Goal: Task Accomplishment & Management: Complete application form

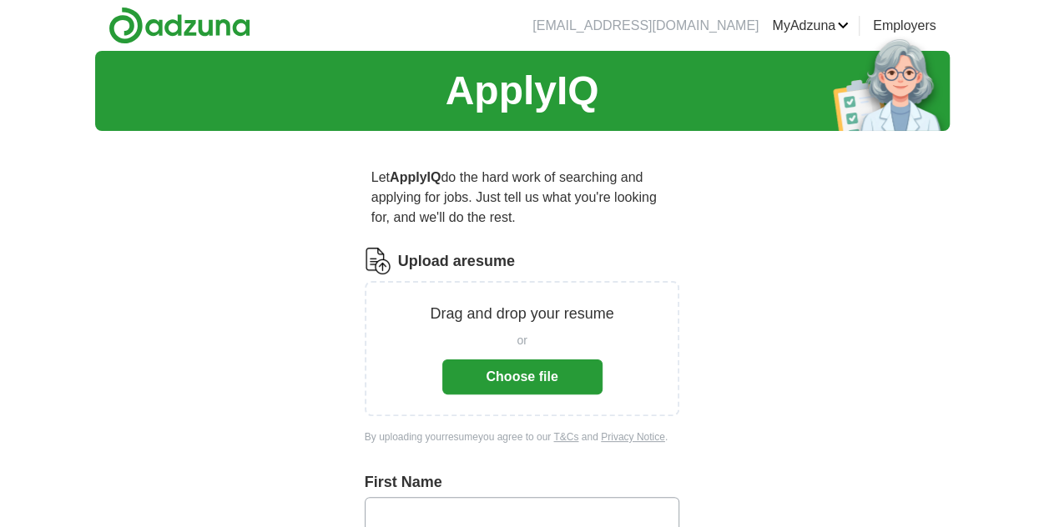
click at [522, 385] on button "Choose file" at bounding box center [522, 377] width 160 height 35
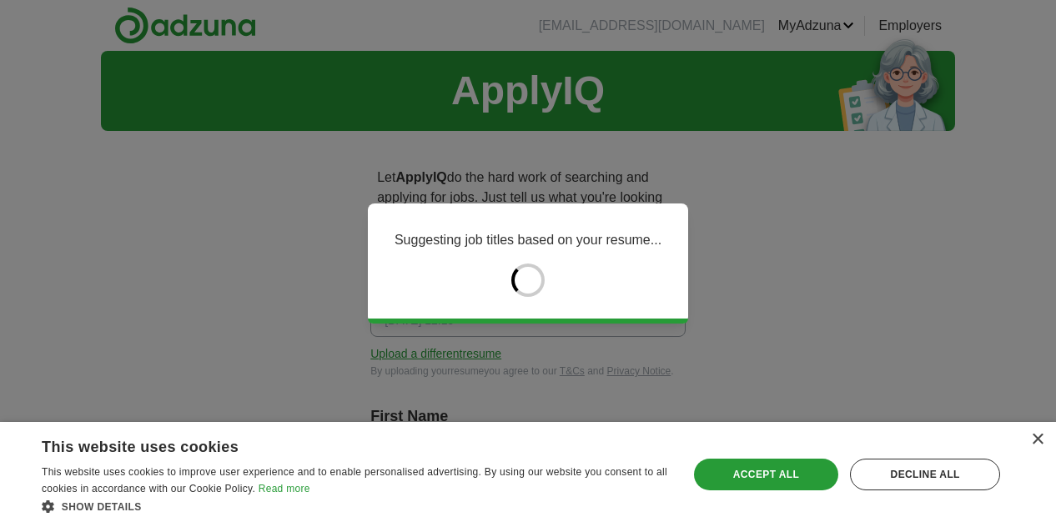
type input "******"
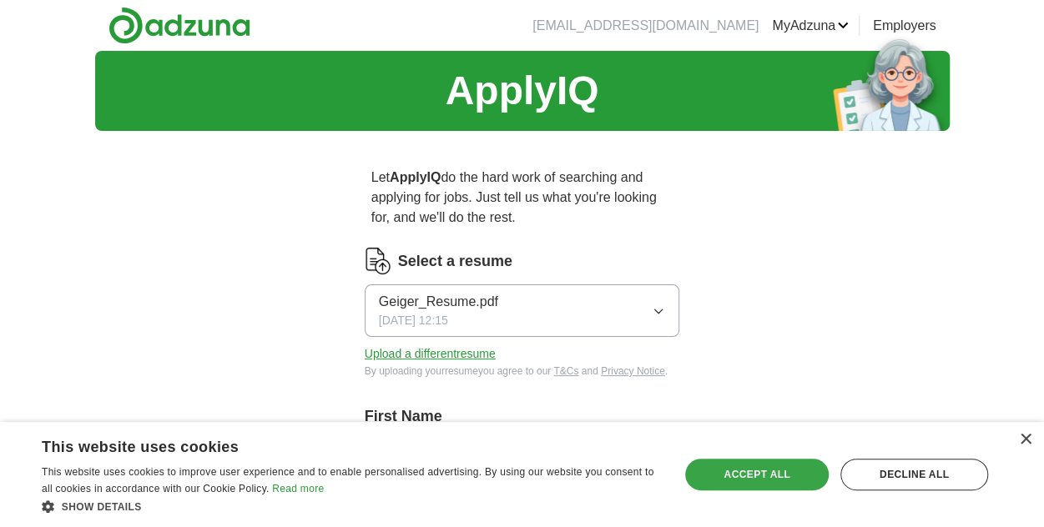
drag, startPoint x: 749, startPoint y: 466, endPoint x: 764, endPoint y: 462, distance: 15.6
click at [764, 462] on div "Accept all" at bounding box center [756, 475] width 143 height 32
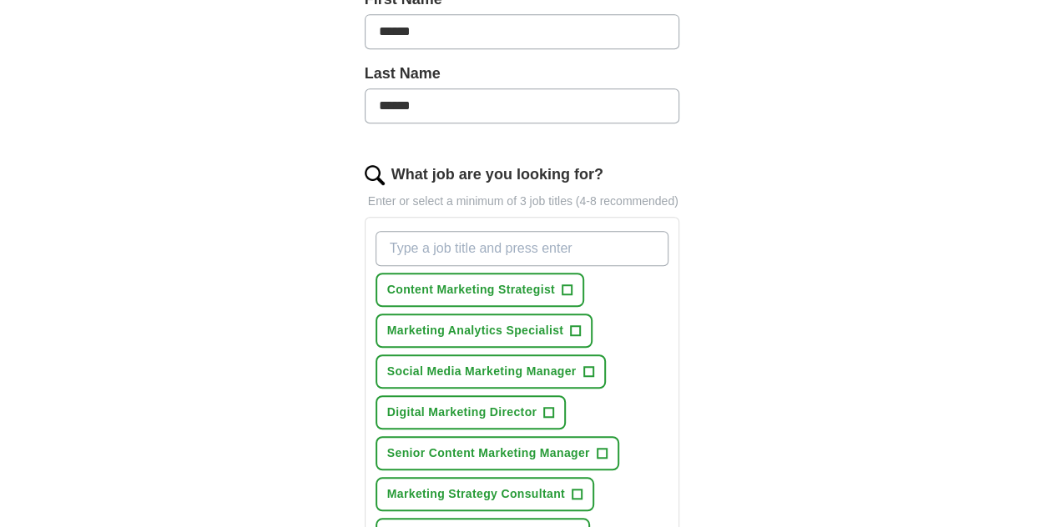
scroll to position [584, 0]
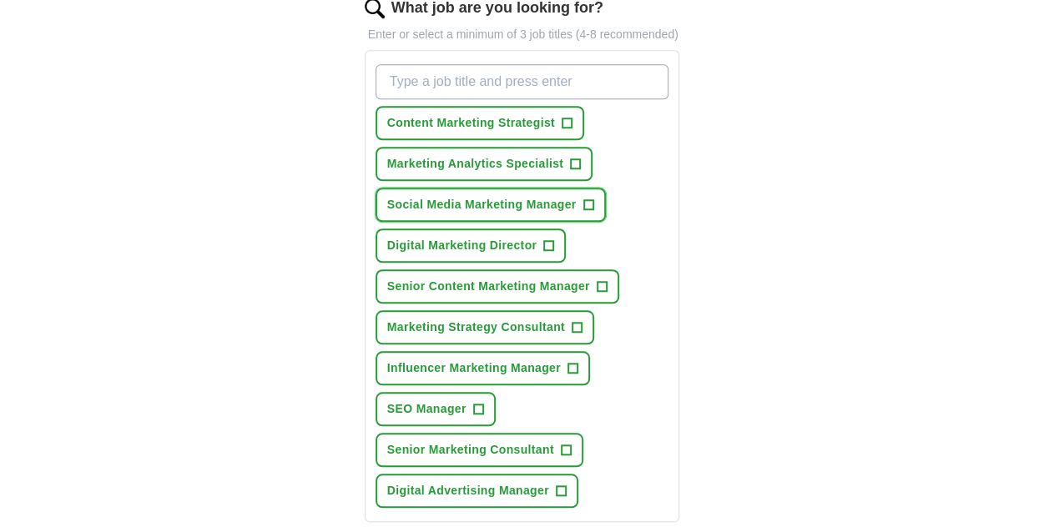
click at [584, 204] on span "+" at bounding box center [588, 205] width 10 height 13
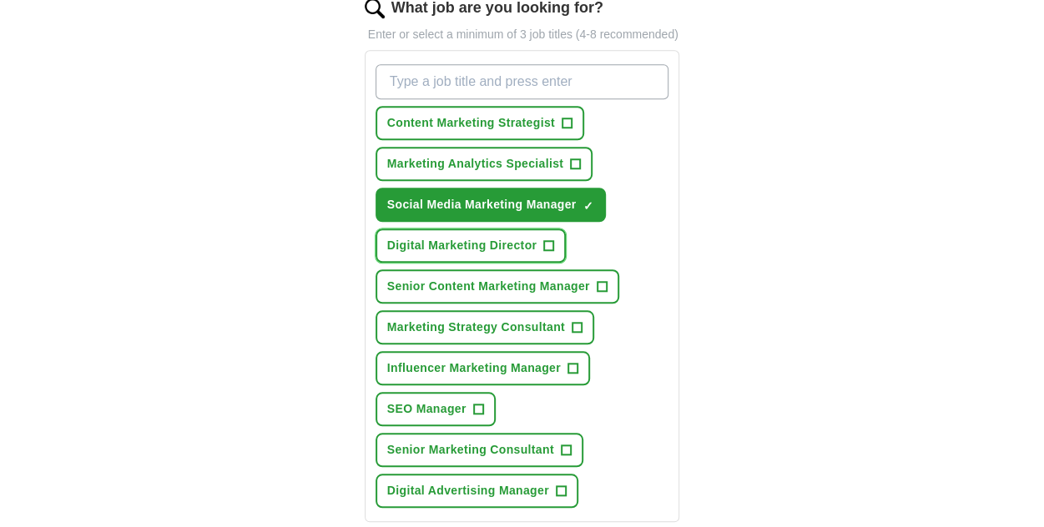
click at [552, 240] on span "+" at bounding box center [549, 245] width 10 height 13
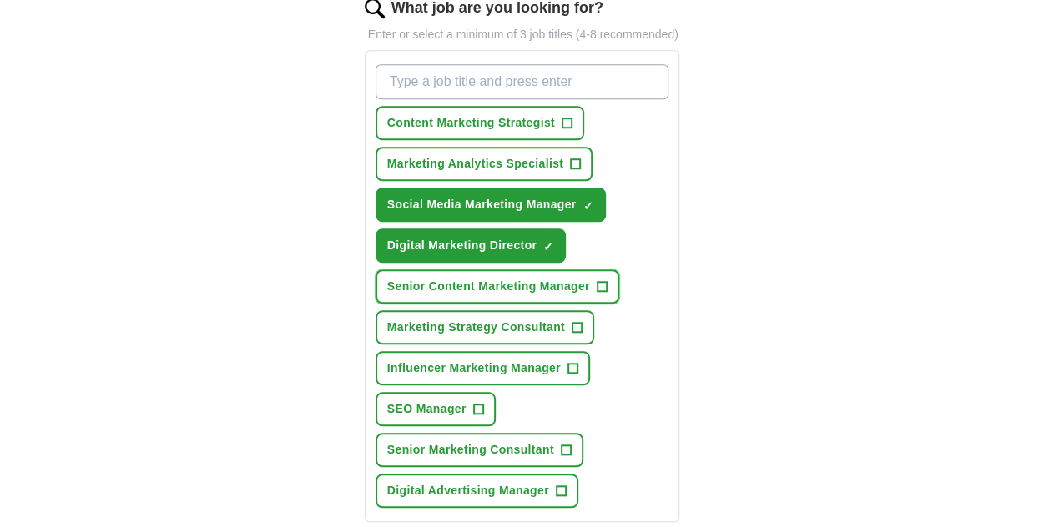
click at [600, 286] on span "+" at bounding box center [602, 286] width 10 height 13
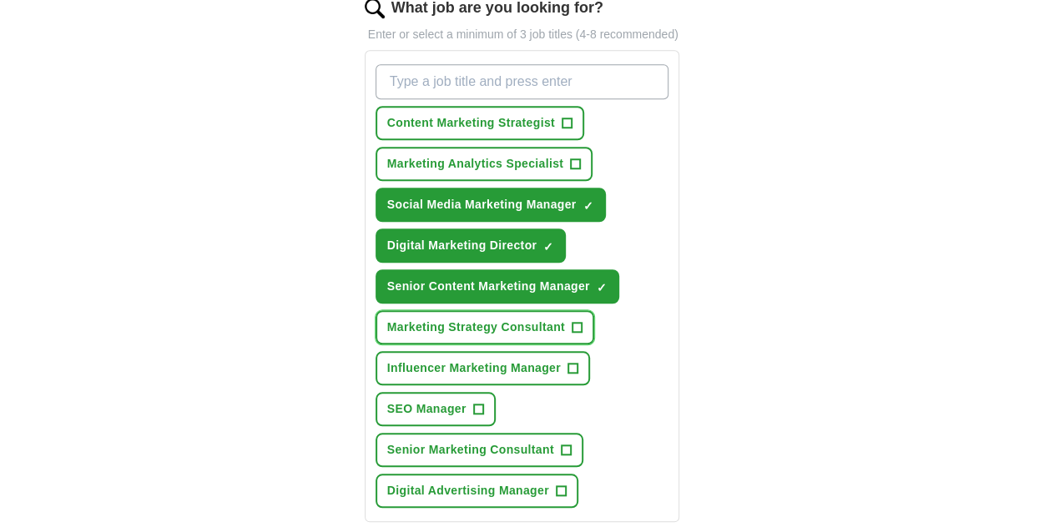
click at [578, 323] on span "+" at bounding box center [577, 327] width 10 height 13
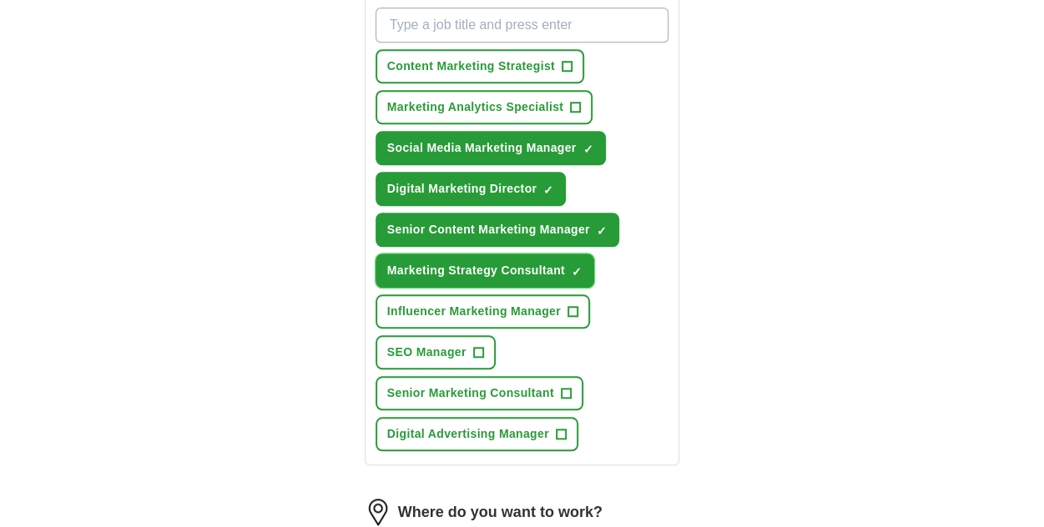
scroll to position [667, 0]
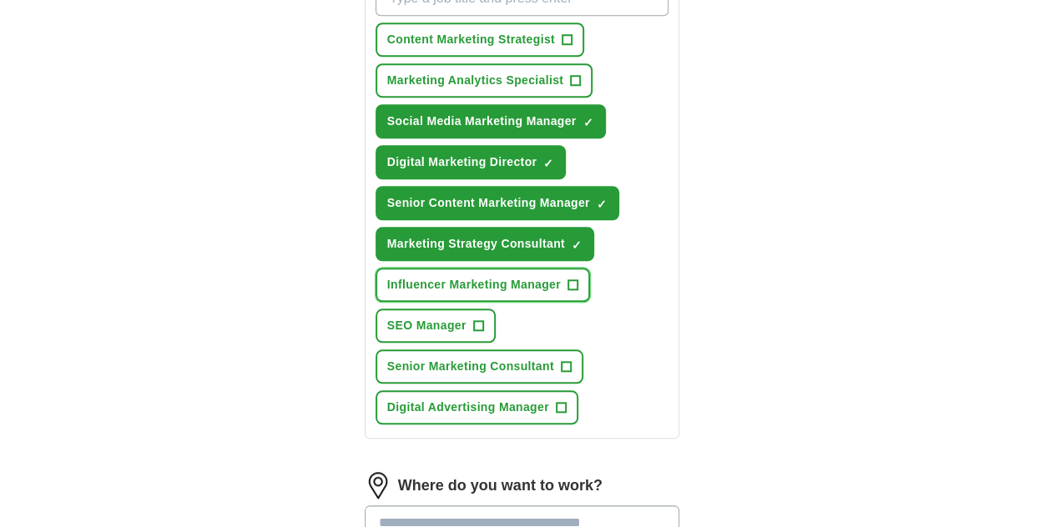
click at [572, 283] on span "+" at bounding box center [572, 285] width 10 height 13
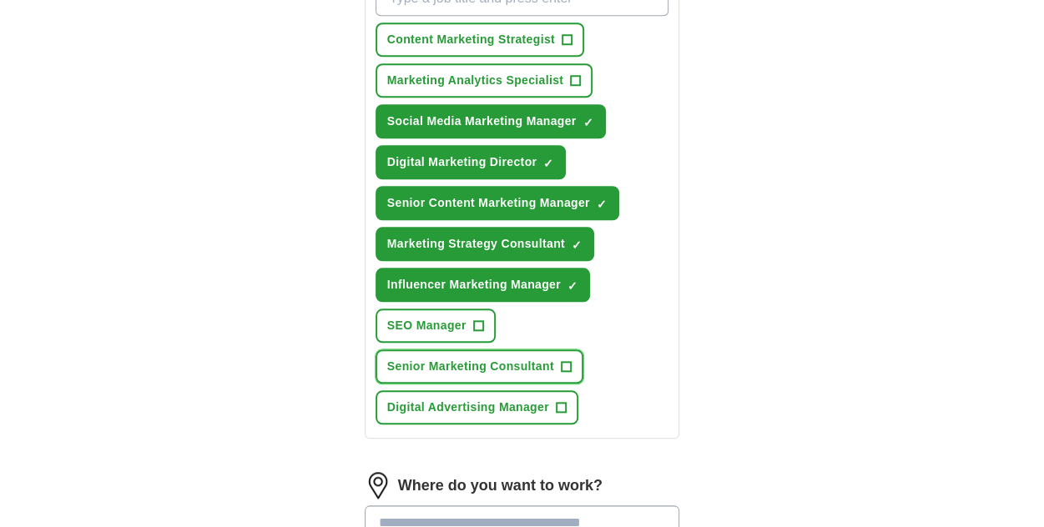
click at [569, 365] on span "+" at bounding box center [566, 366] width 10 height 13
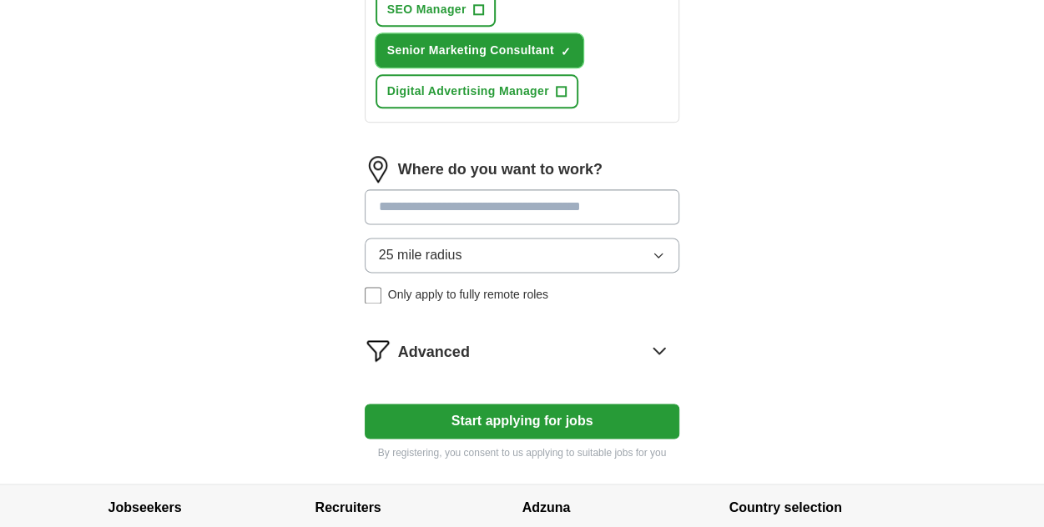
scroll to position [1001, 0]
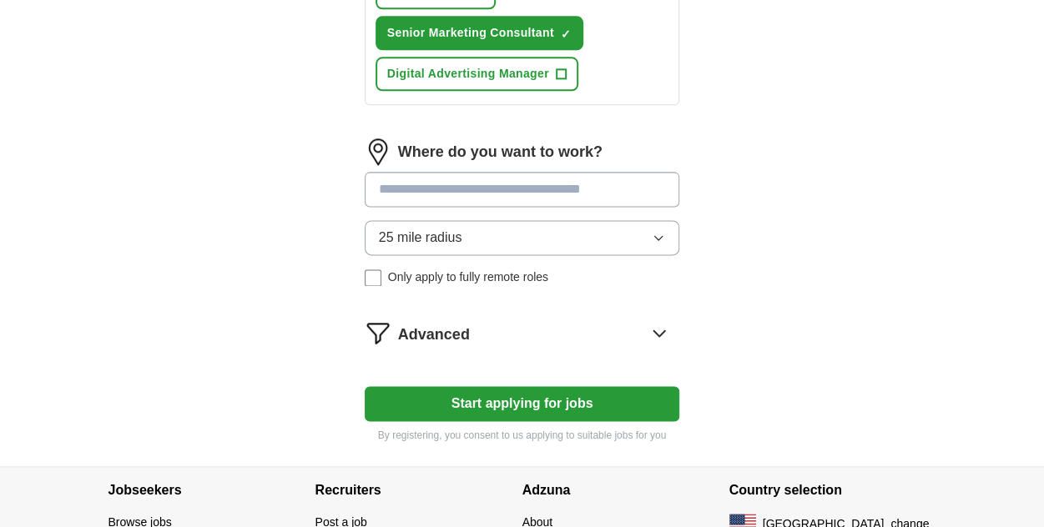
click at [499, 176] on input at bounding box center [522, 189] width 315 height 35
type input "*"
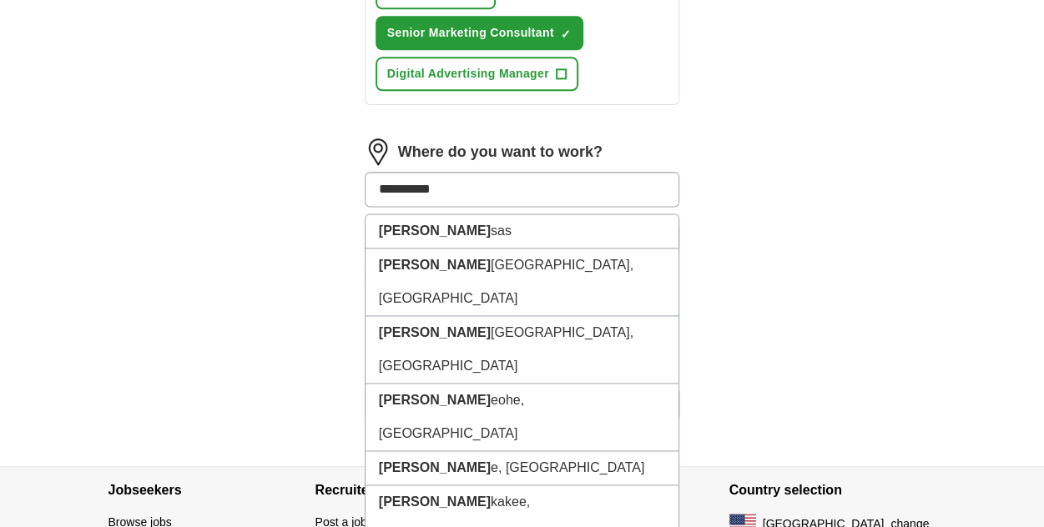
type input "**********"
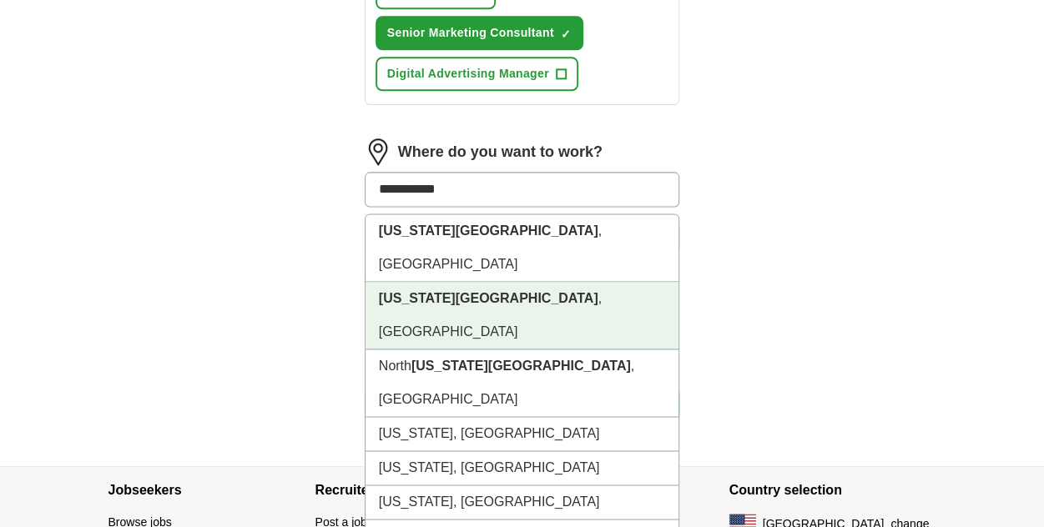
click at [400, 282] on li "[US_STATE][GEOGRAPHIC_DATA] , [GEOGRAPHIC_DATA]" at bounding box center [522, 316] width 314 height 68
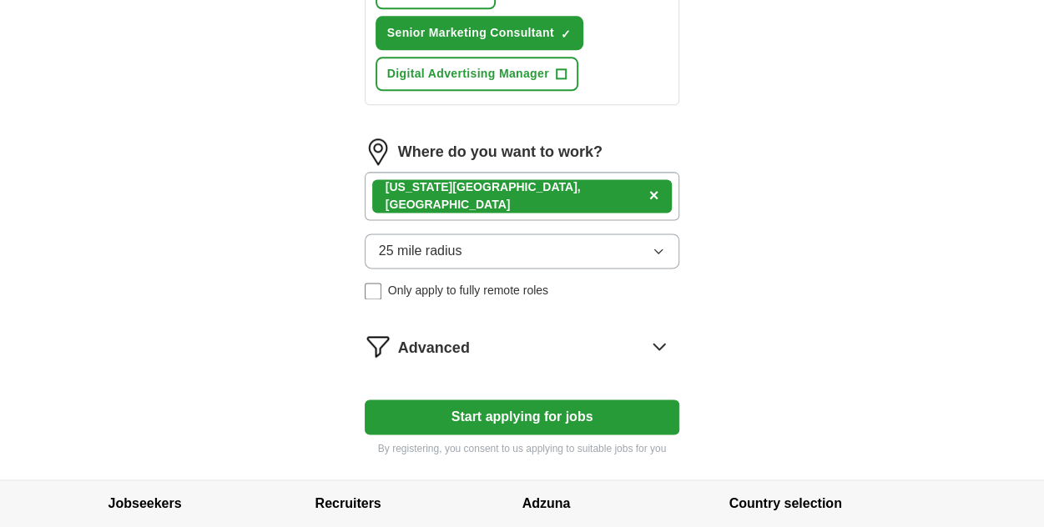
click at [510, 405] on button "Start applying for jobs" at bounding box center [522, 417] width 315 height 35
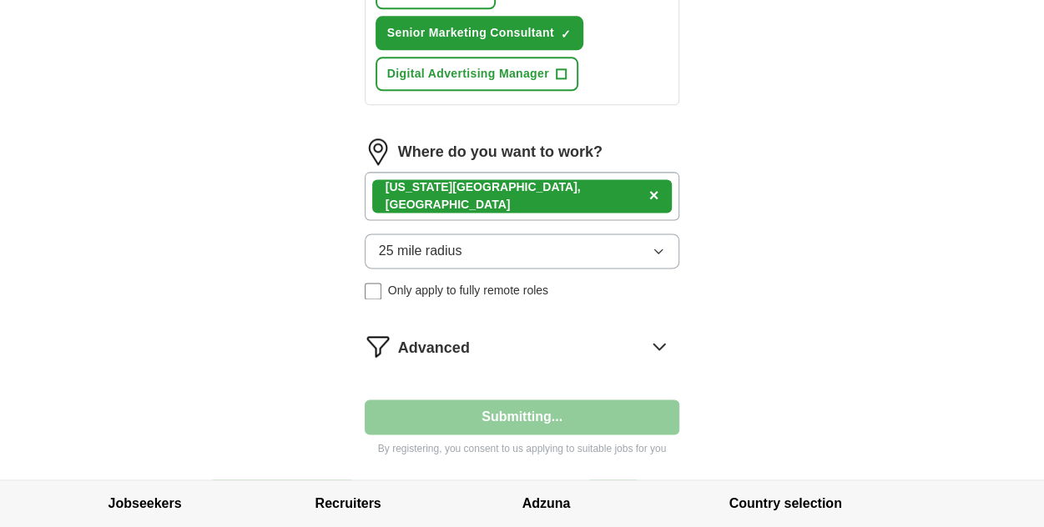
select select "**"
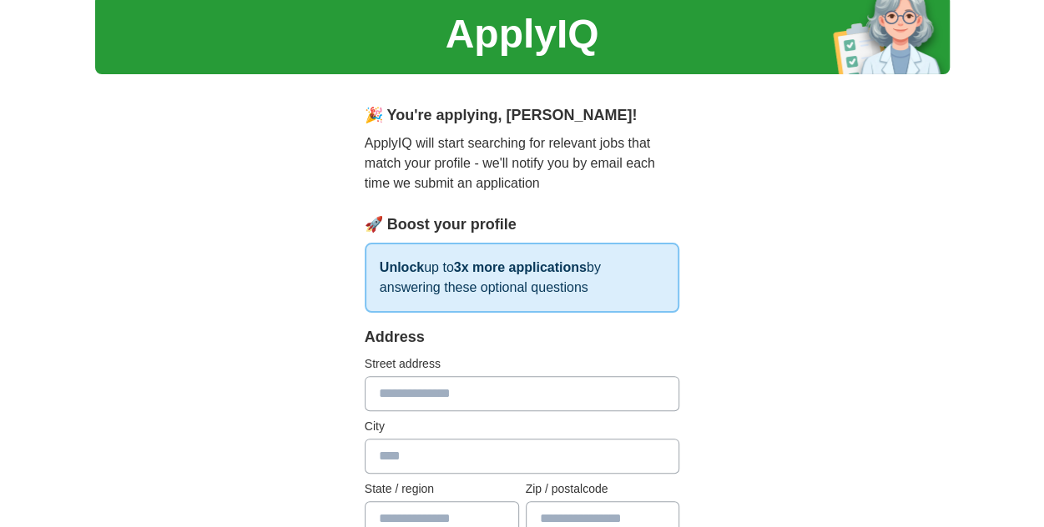
scroll to position [83, 0]
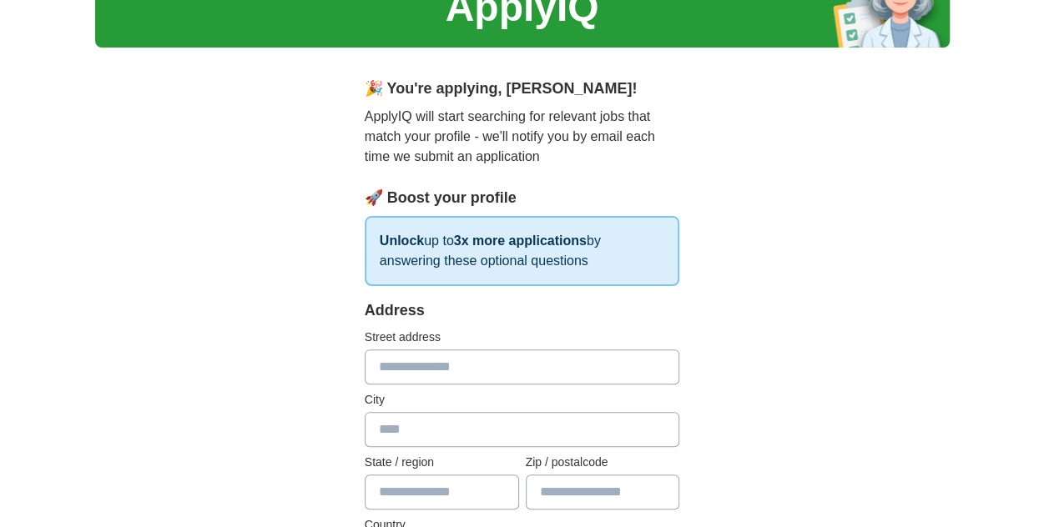
click at [448, 372] on input "text" at bounding box center [522, 367] width 315 height 35
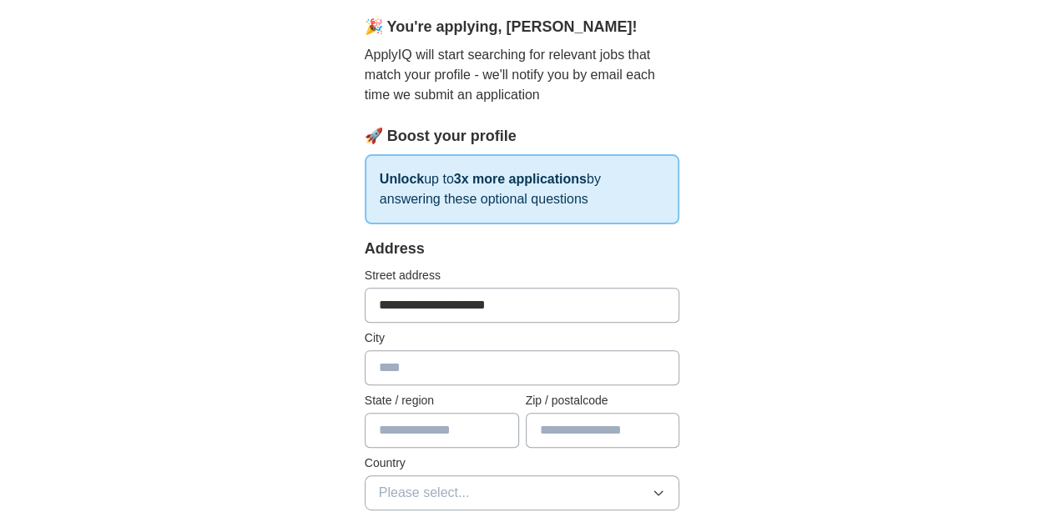
scroll to position [250, 0]
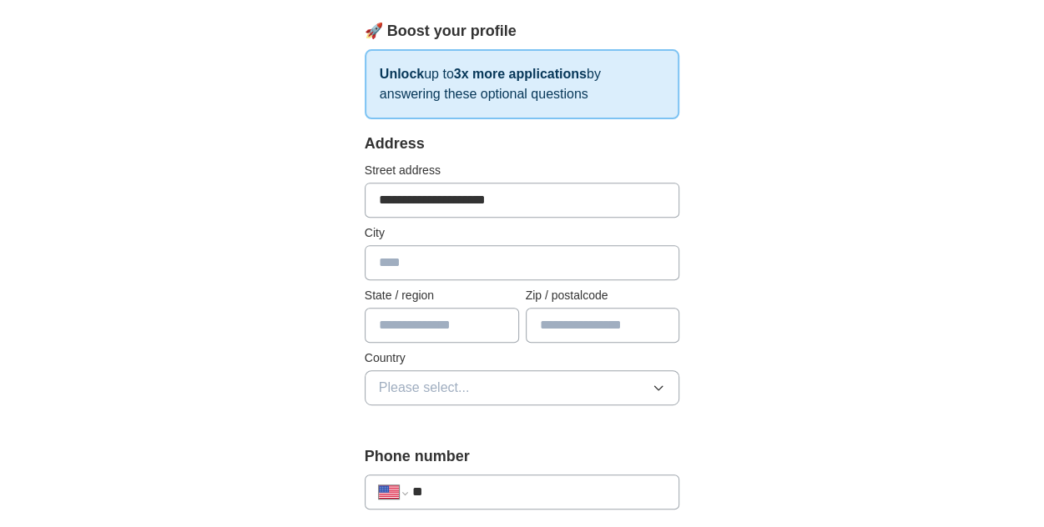
type input "**********"
click at [394, 259] on input "text" at bounding box center [522, 262] width 315 height 35
type input "**********"
click at [415, 322] on input "text" at bounding box center [442, 325] width 154 height 35
type input "**"
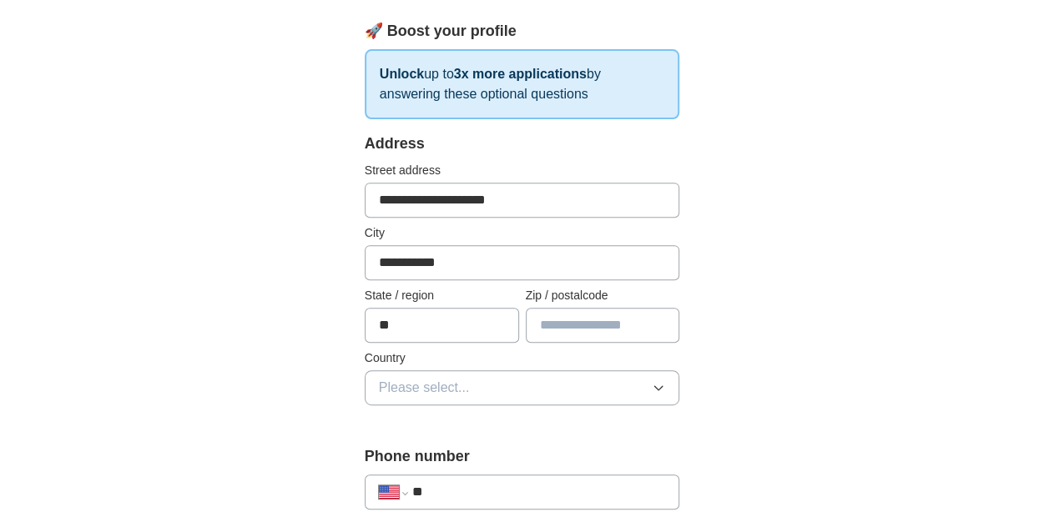
click at [568, 328] on input "text" at bounding box center [603, 325] width 154 height 35
type input "*****"
click at [459, 382] on span "Please select..." at bounding box center [424, 388] width 91 height 20
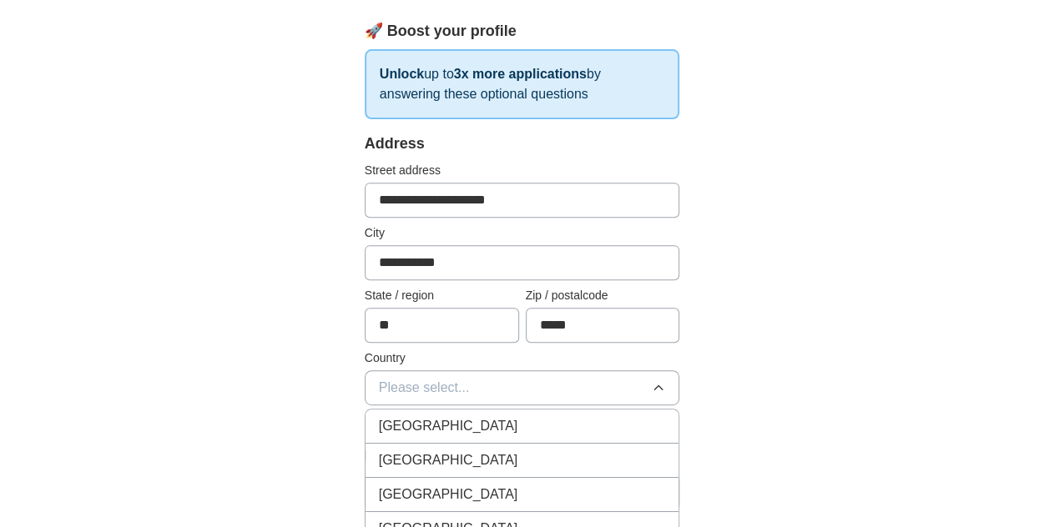
drag, startPoint x: 457, startPoint y: 459, endPoint x: 486, endPoint y: 438, distance: 35.9
click at [464, 461] on div "[GEOGRAPHIC_DATA]" at bounding box center [522, 461] width 287 height 20
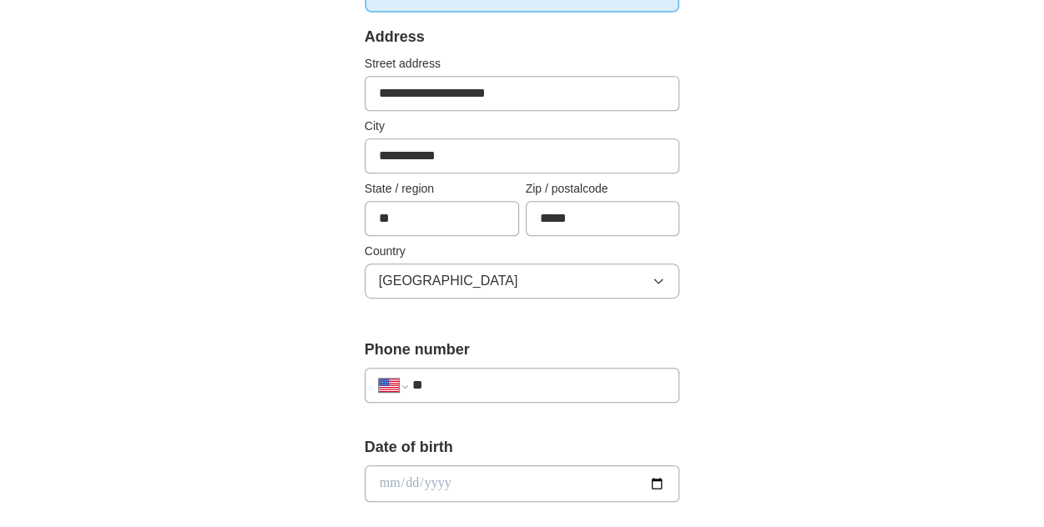
scroll to position [417, 0]
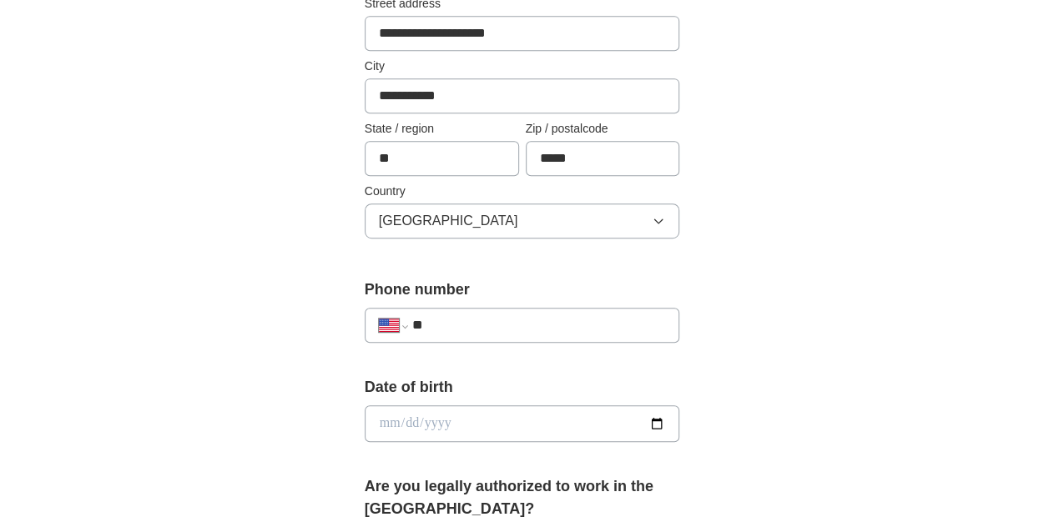
click at [463, 329] on input "**" at bounding box center [539, 325] width 254 height 20
type input "**********"
click at [453, 418] on input "date" at bounding box center [522, 423] width 315 height 37
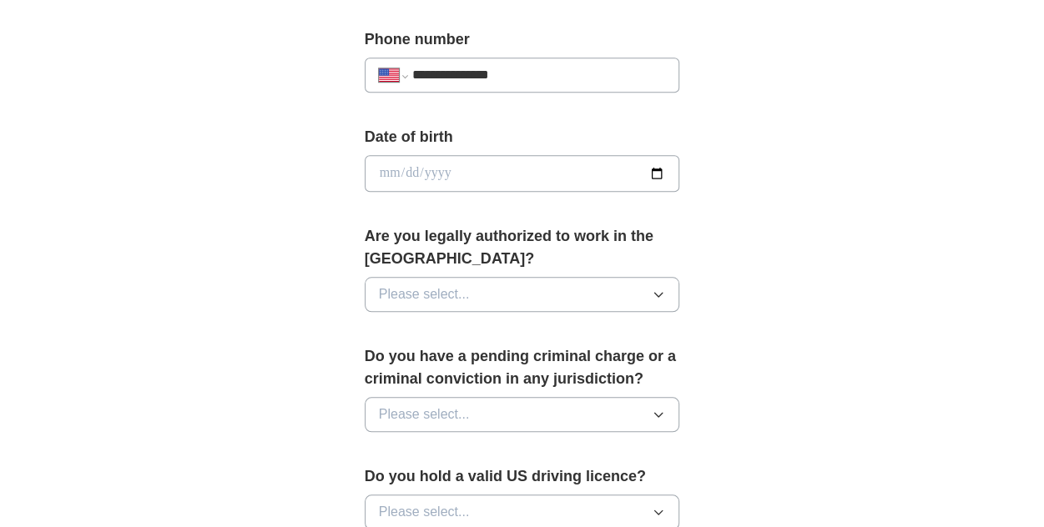
click at [501, 309] on div "Are you legally authorized to work in the [GEOGRAPHIC_DATA]? Please select..." at bounding box center [522, 275] width 315 height 100
click at [501, 292] on button "Please select..." at bounding box center [522, 294] width 315 height 35
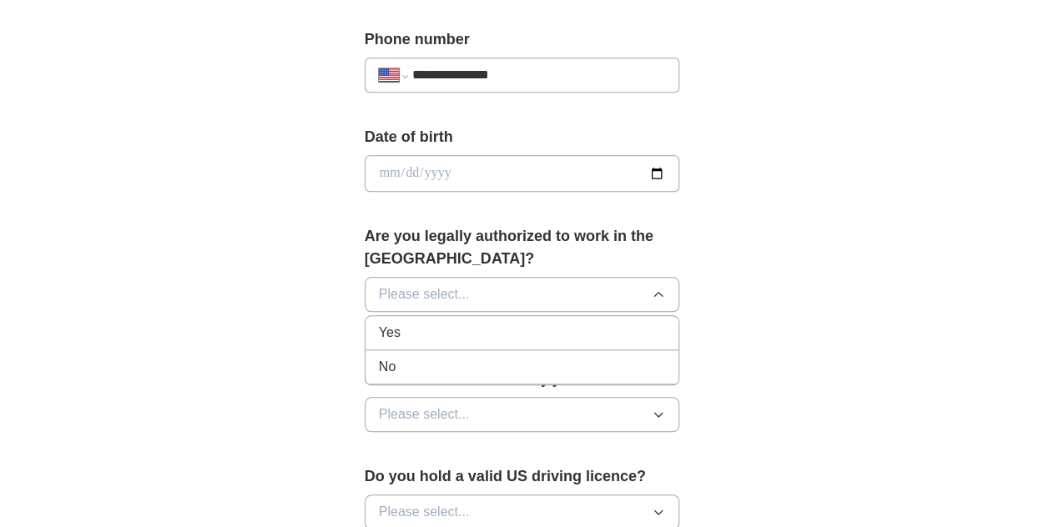
click at [464, 339] on li "Yes" at bounding box center [522, 333] width 314 height 34
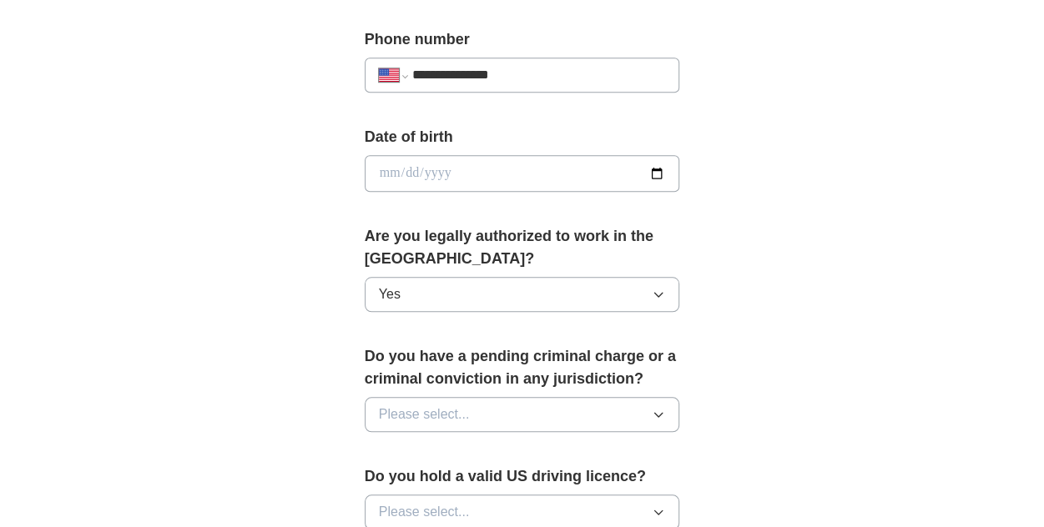
click at [459, 413] on span "Please select..." at bounding box center [424, 415] width 91 height 20
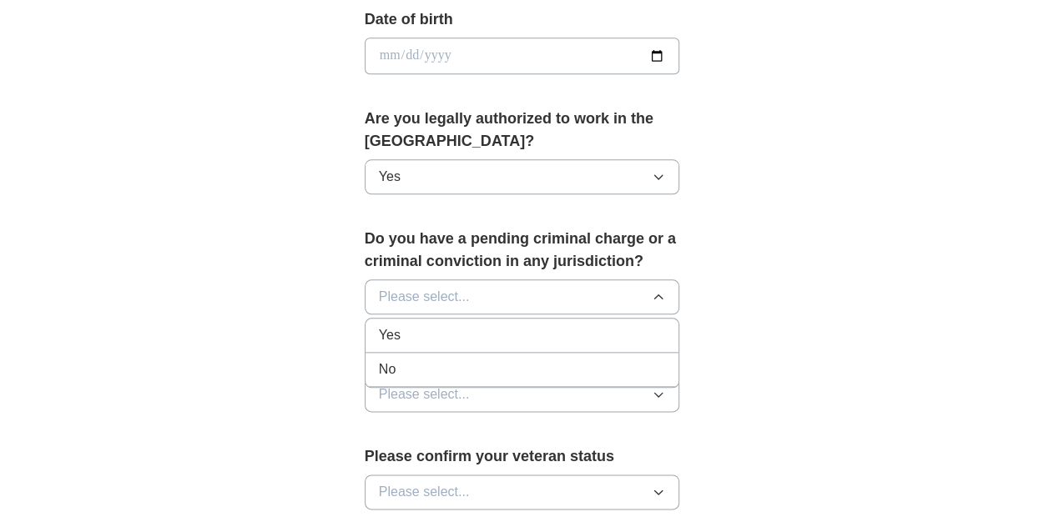
scroll to position [834, 0]
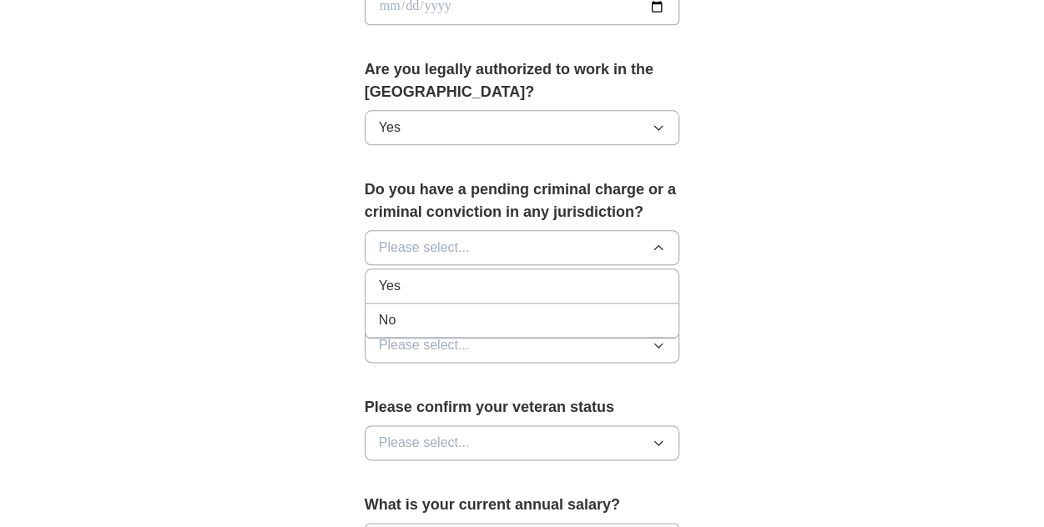
click at [423, 311] on div "No" at bounding box center [522, 320] width 287 height 20
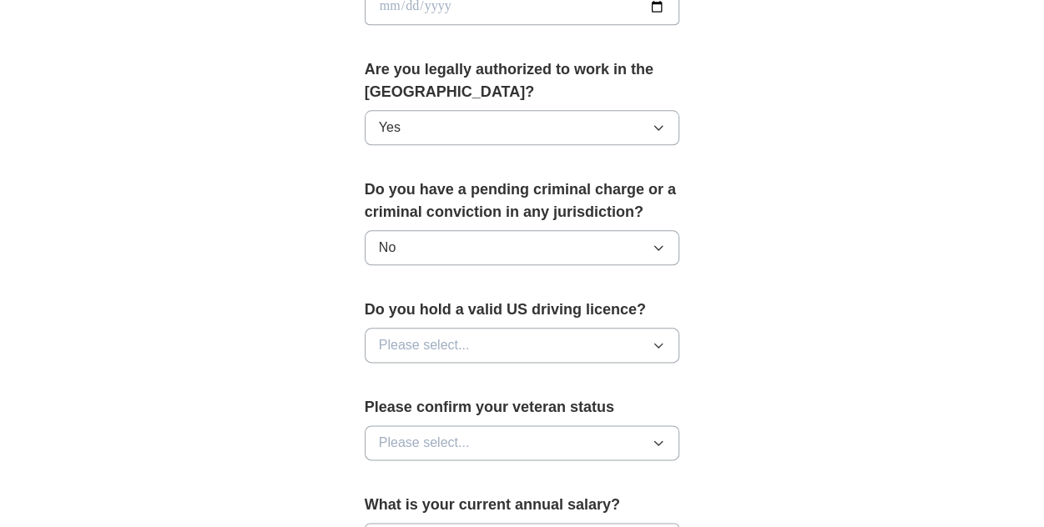
click at [472, 412] on label "Please confirm your veteran status" at bounding box center [522, 407] width 315 height 23
drag, startPoint x: 466, startPoint y: 431, endPoint x: 462, endPoint y: 420, distance: 12.4
click at [467, 433] on span "Please select..." at bounding box center [424, 443] width 91 height 20
click at [471, 342] on button "Please select..." at bounding box center [522, 345] width 315 height 35
click at [441, 375] on div "Yes" at bounding box center [522, 384] width 287 height 20
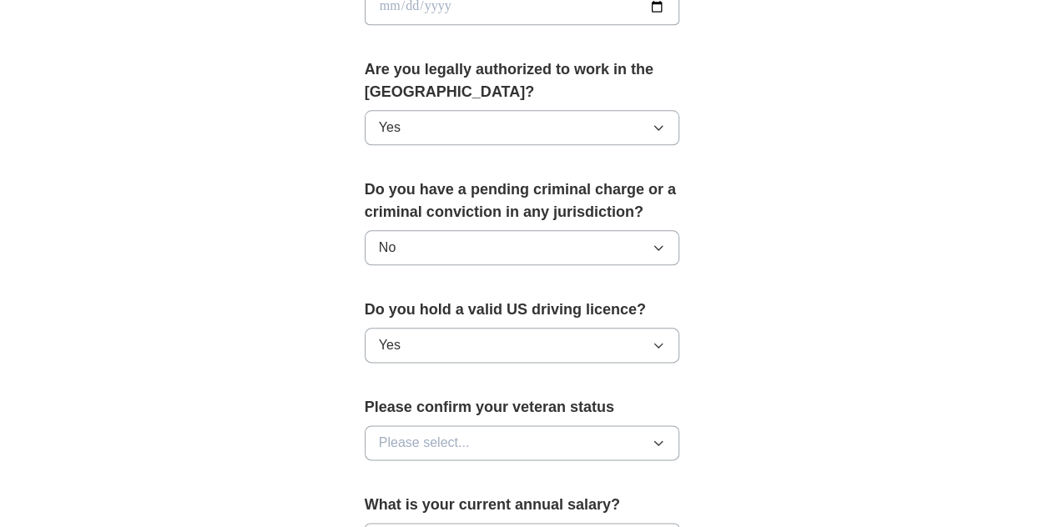
click at [455, 433] on span "Please select..." at bounding box center [424, 443] width 91 height 20
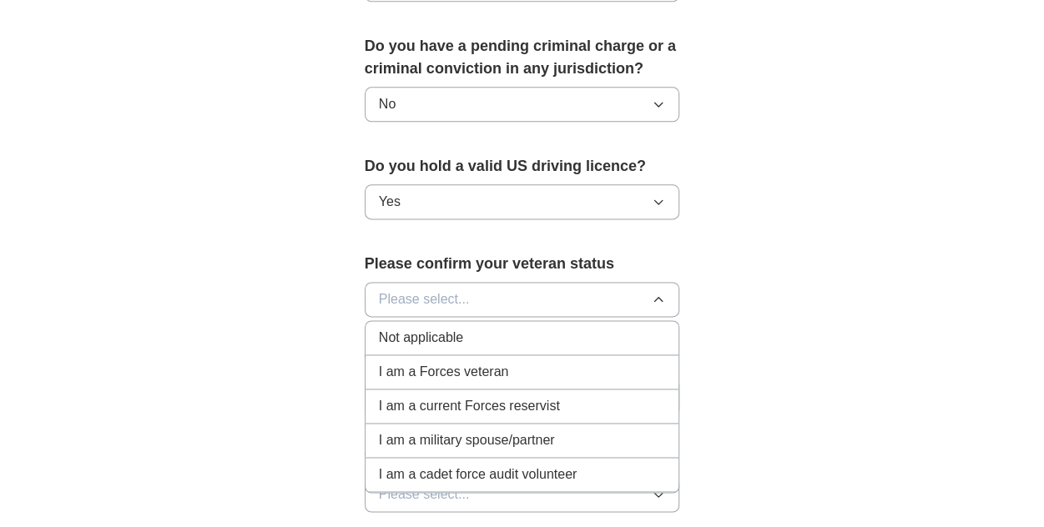
scroll to position [1001, 0]
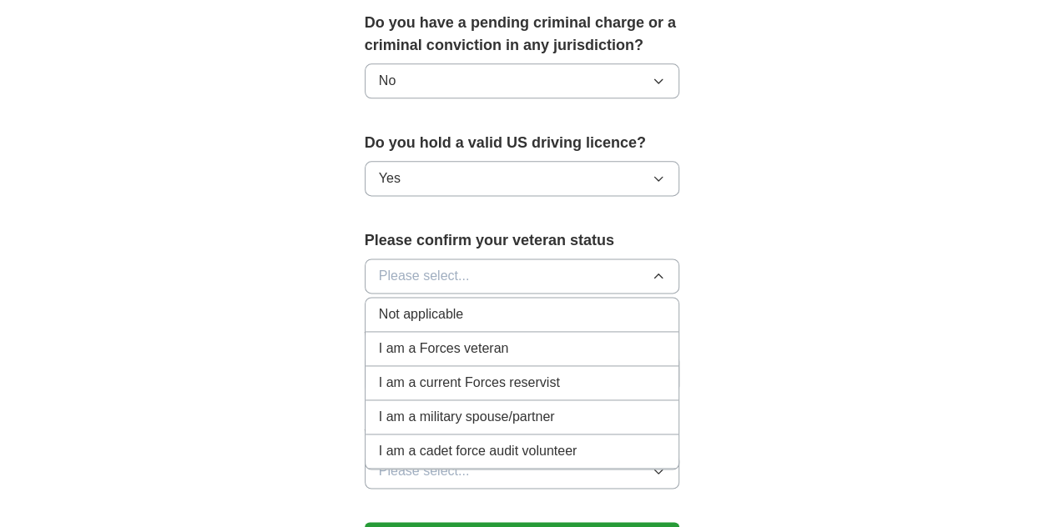
click at [457, 310] on span "Not applicable" at bounding box center [421, 315] width 84 height 20
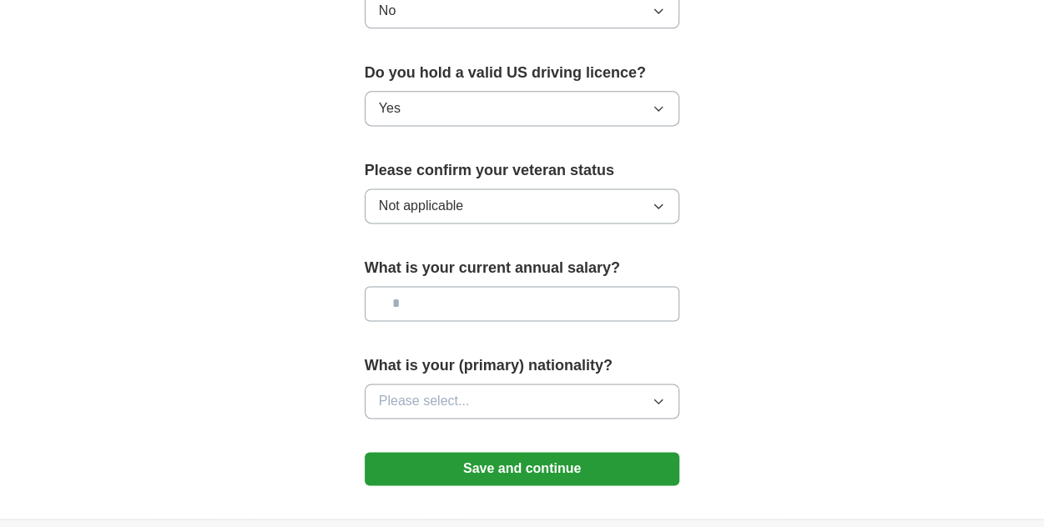
scroll to position [1168, 0]
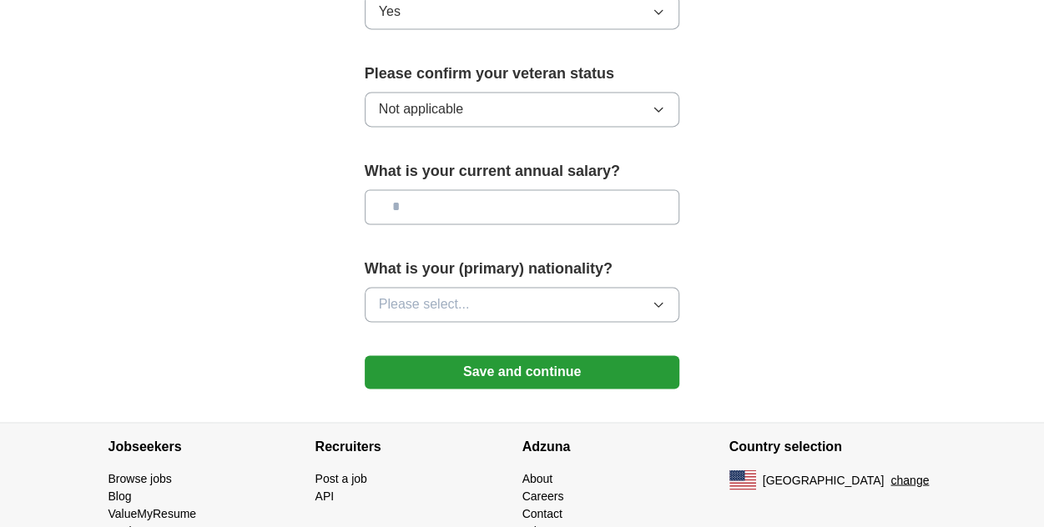
click at [538, 295] on button "Please select..." at bounding box center [522, 304] width 315 height 35
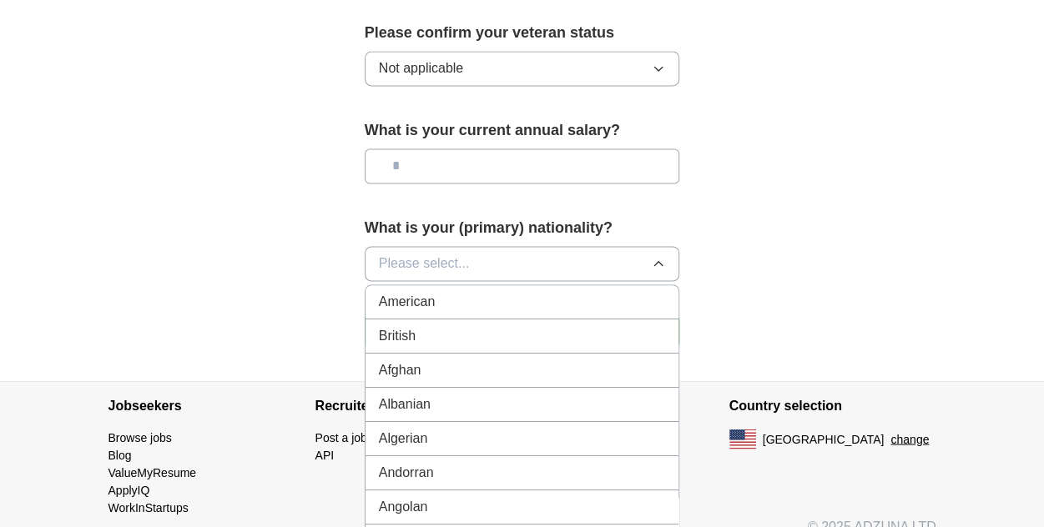
scroll to position [1210, 0]
click at [432, 291] on span "American" at bounding box center [407, 301] width 57 height 20
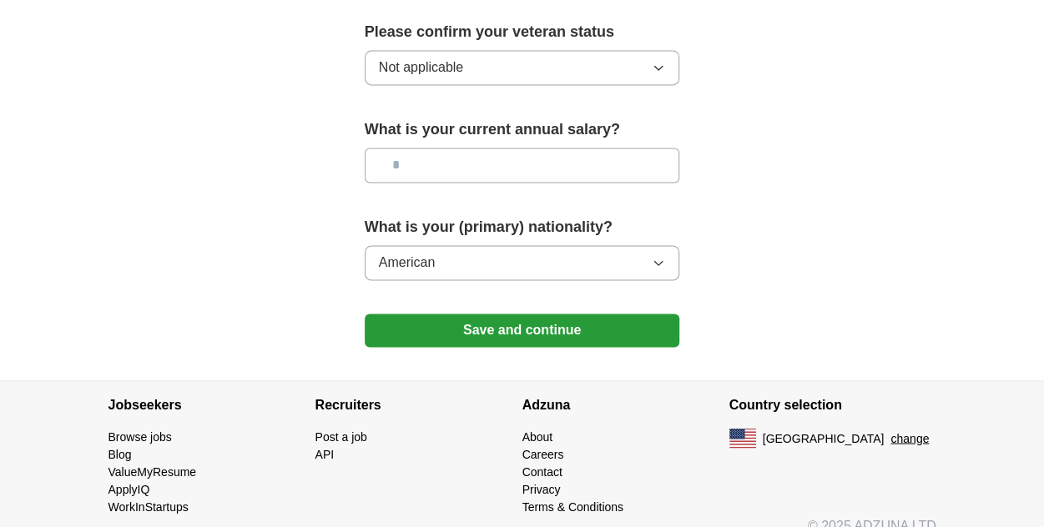
click at [461, 160] on input "text" at bounding box center [522, 165] width 315 height 35
type input "*******"
click at [485, 325] on button "Save and continue" at bounding box center [522, 330] width 315 height 33
